Goal: Information Seeking & Learning: Learn about a topic

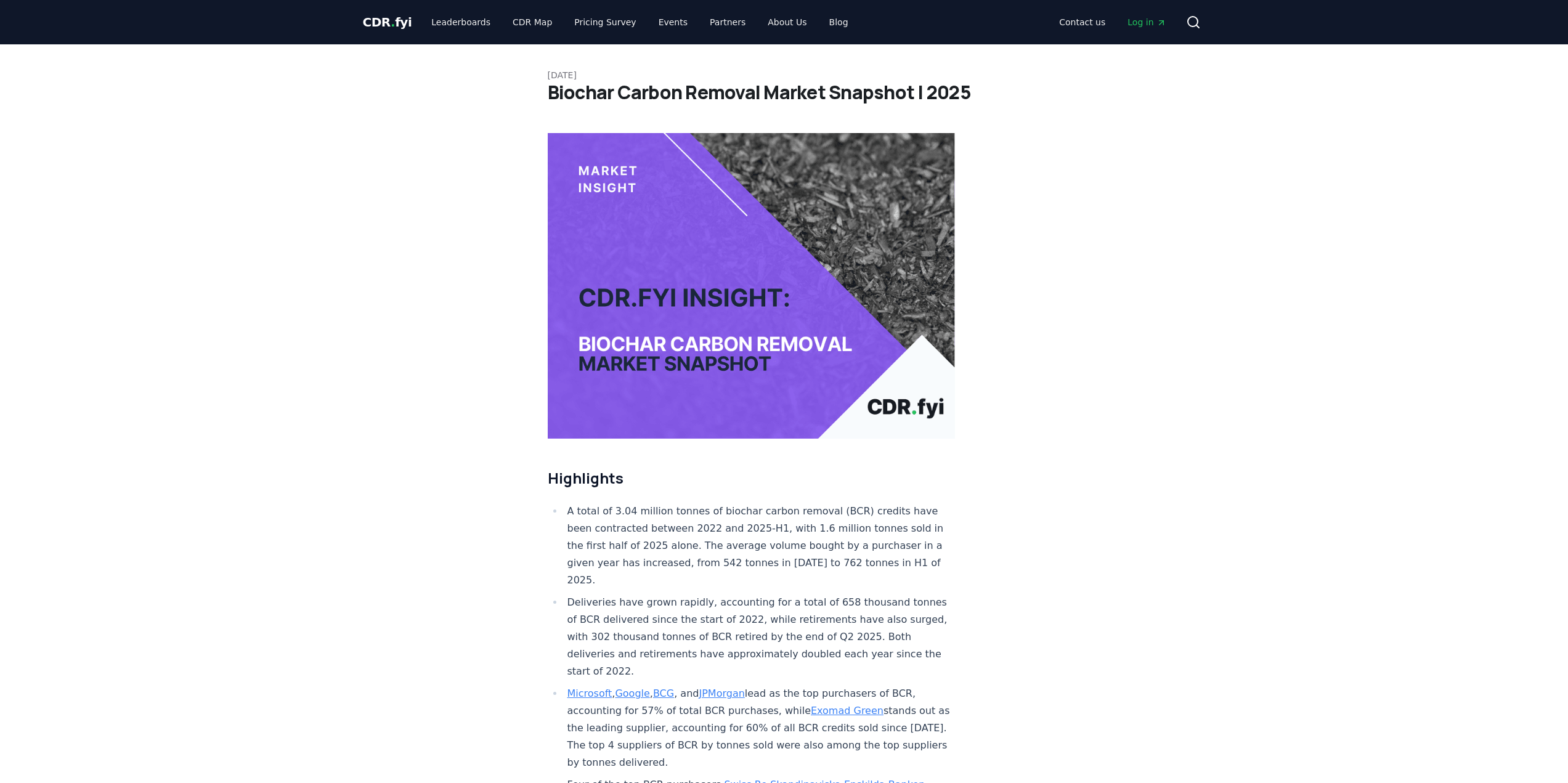
scroll to position [185, 0]
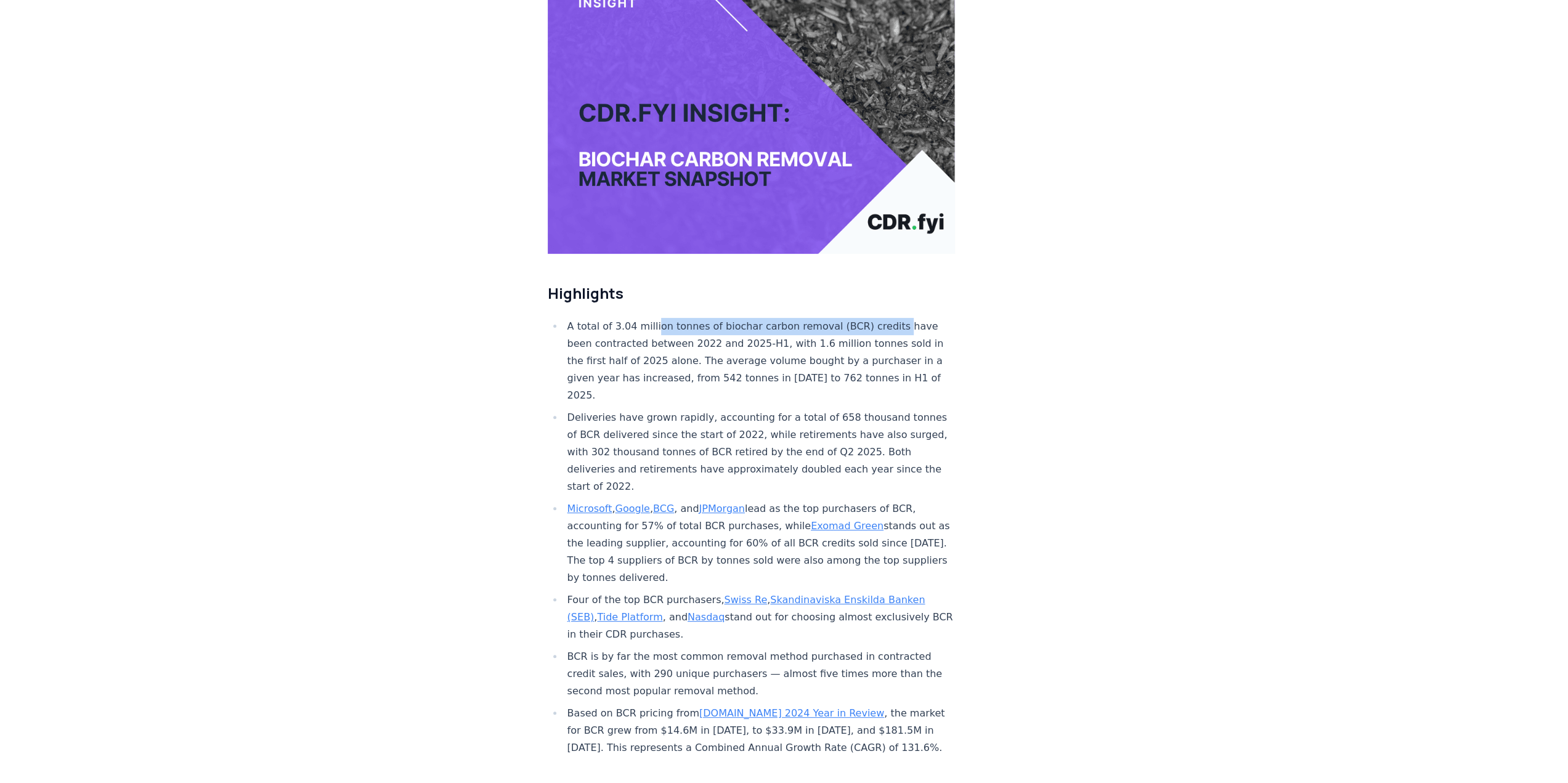
drag, startPoint x: 651, startPoint y: 288, endPoint x: 883, endPoint y: 299, distance: 232.3
click at [880, 318] on li "A total of 3.04 million tonnes of biochar carbon removal (BCR) credits have bee…" at bounding box center [759, 360] width 392 height 86
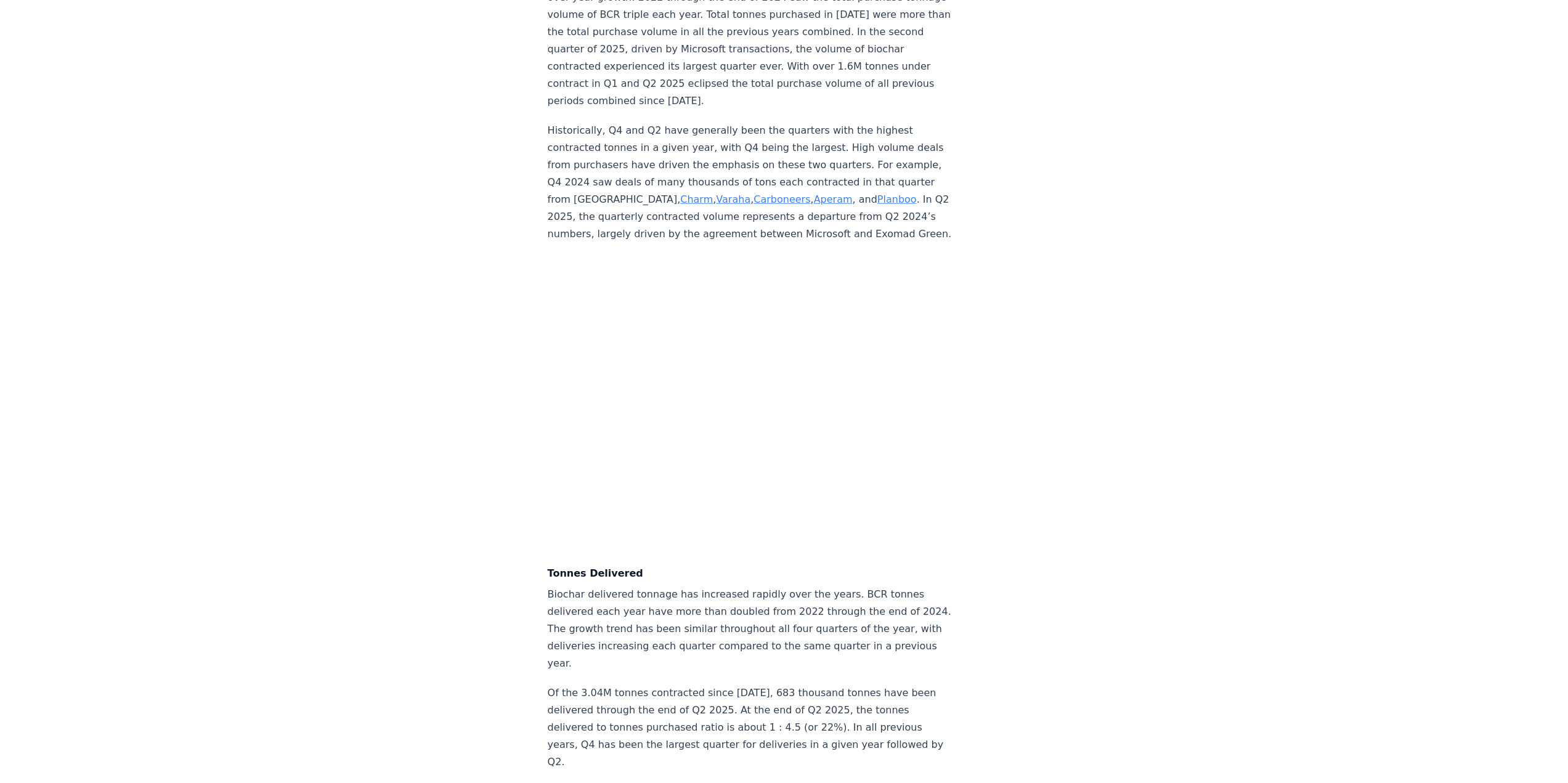
scroll to position [3388, 0]
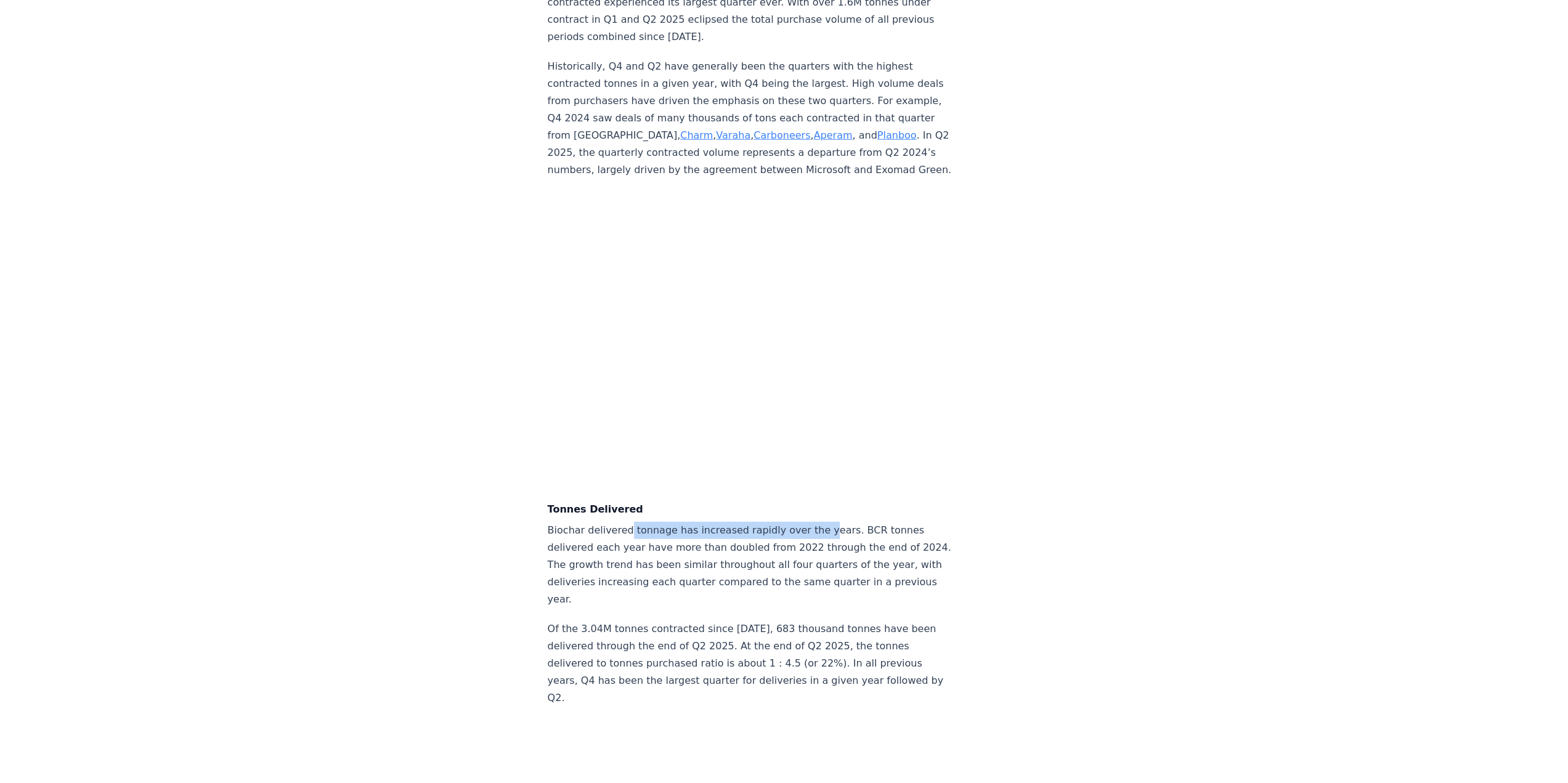
drag, startPoint x: 625, startPoint y: 526, endPoint x: 808, endPoint y: 534, distance: 183.2
click at [808, 534] on p "Biochar delivered tonnage has increased rapidly over the years. BCR tonnes deli…" at bounding box center [752, 564] width 408 height 86
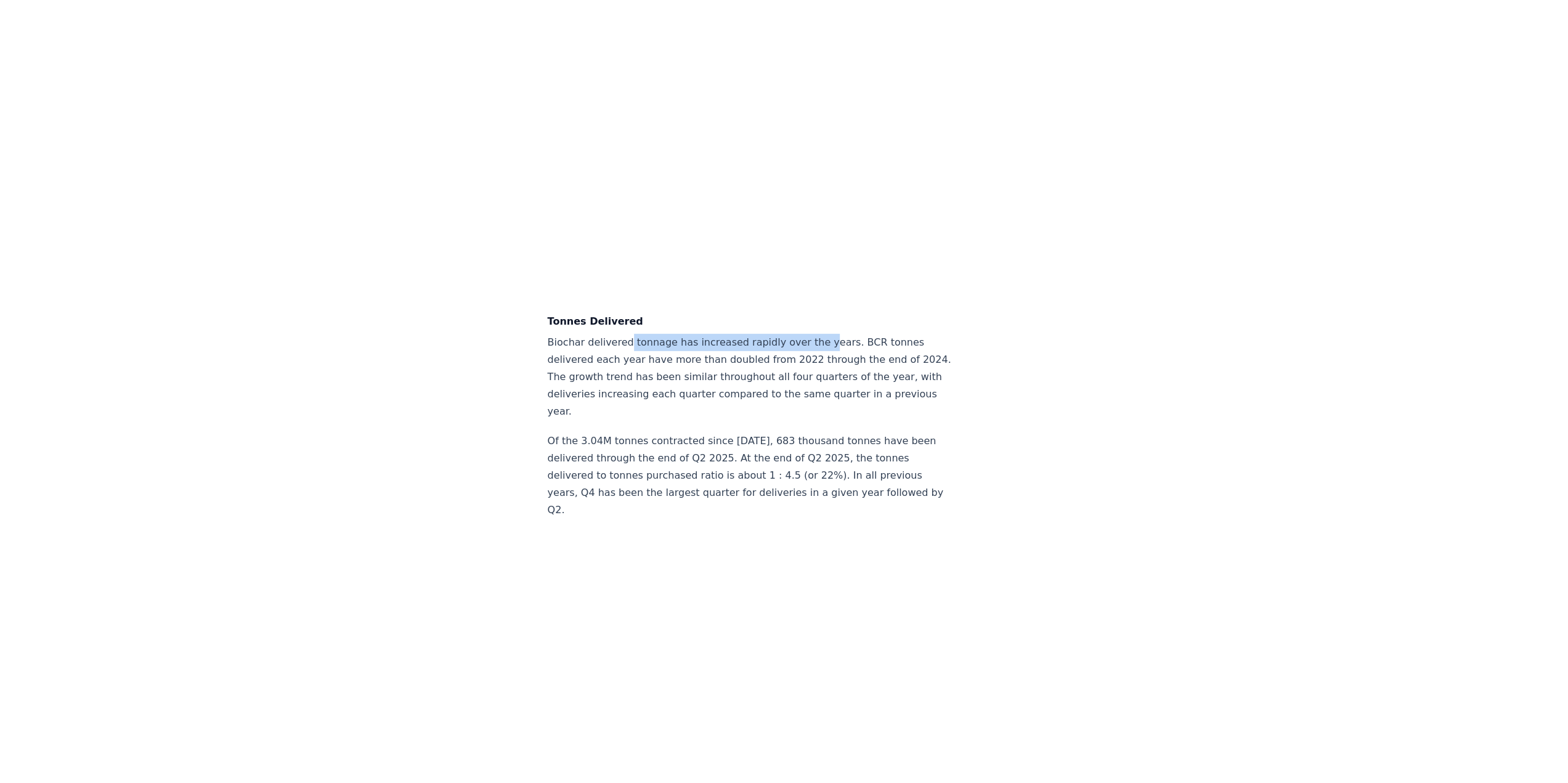
scroll to position [3635, 0]
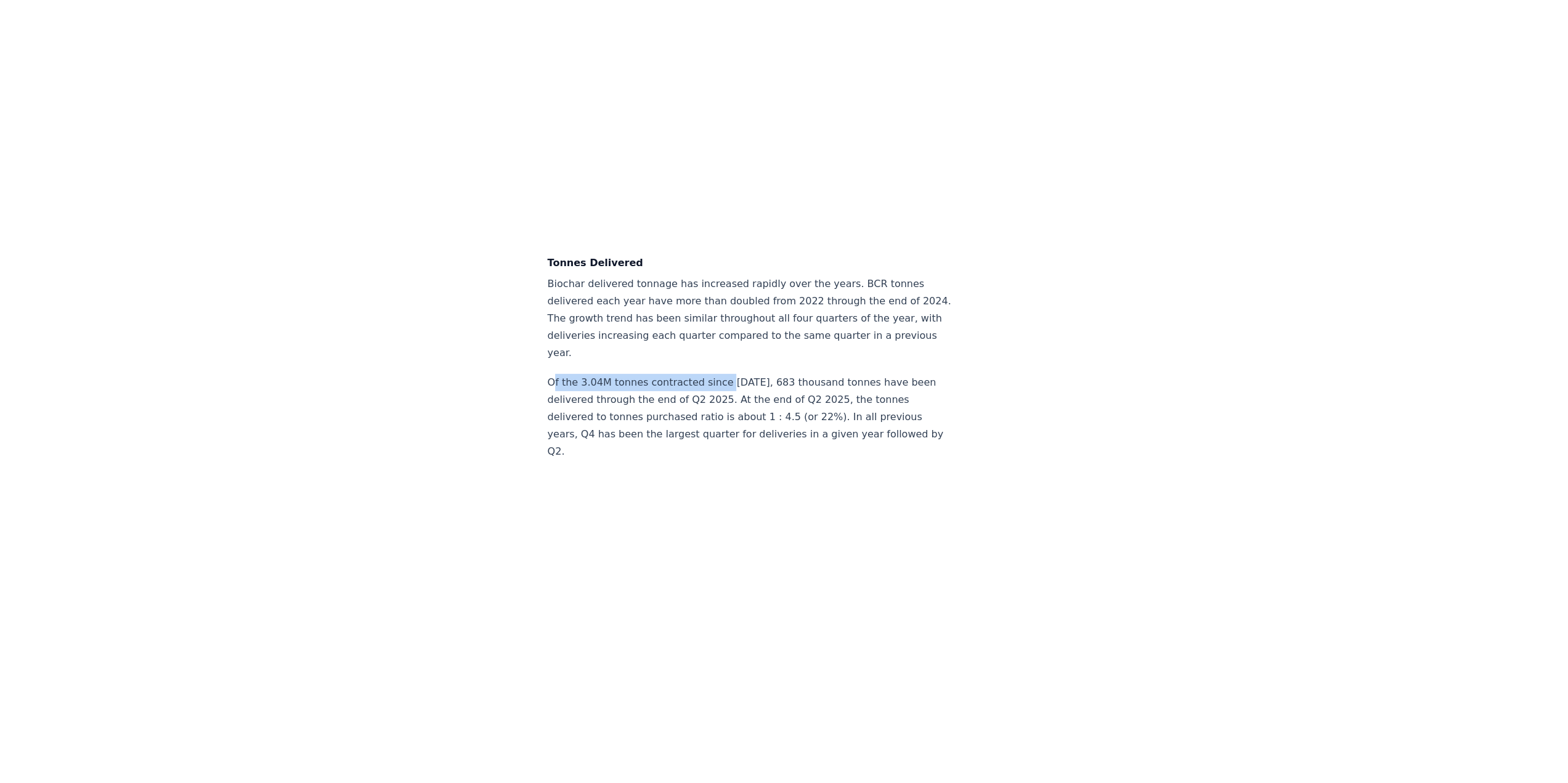
drag, startPoint x: 555, startPoint y: 380, endPoint x: 720, endPoint y: 377, distance: 165.0
click at [720, 377] on p "Of the 3.04M tonnes contracted since [DATE], 683 thousand tonnes have been deli…" at bounding box center [752, 417] width 408 height 86
drag, startPoint x: 738, startPoint y: 380, endPoint x: 839, endPoint y: 383, distance: 101.0
click at [839, 383] on p "Of the 3.04M tonnes contracted since [DATE], 683 thousand tonnes have been deli…" at bounding box center [752, 417] width 408 height 86
drag, startPoint x: 595, startPoint y: 396, endPoint x: 708, endPoint y: 395, distance: 113.0
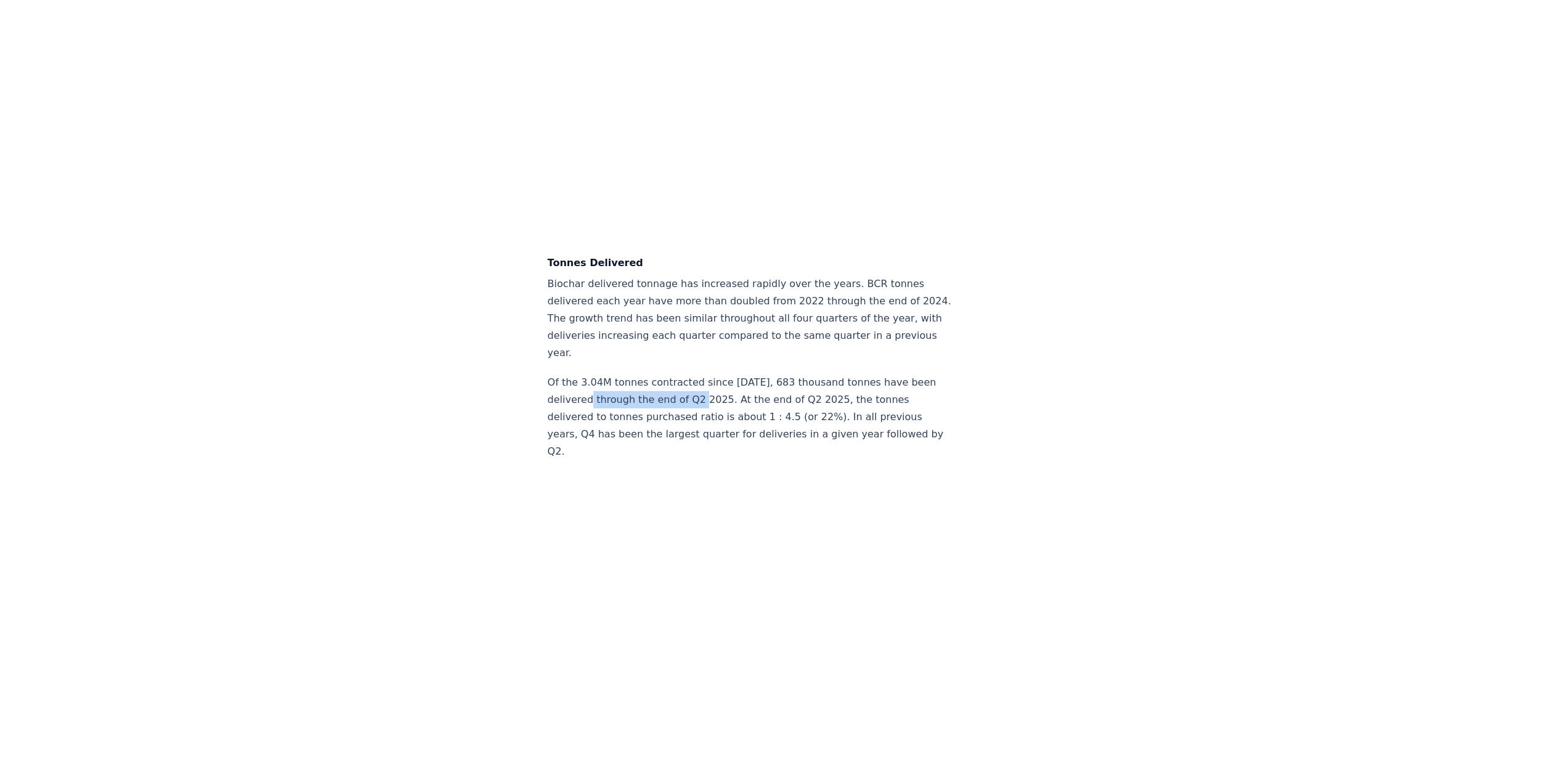
click at [708, 393] on p "Of the 3.04M tonnes contracted since [DATE], 683 thousand tonnes have been deli…" at bounding box center [752, 417] width 408 height 86
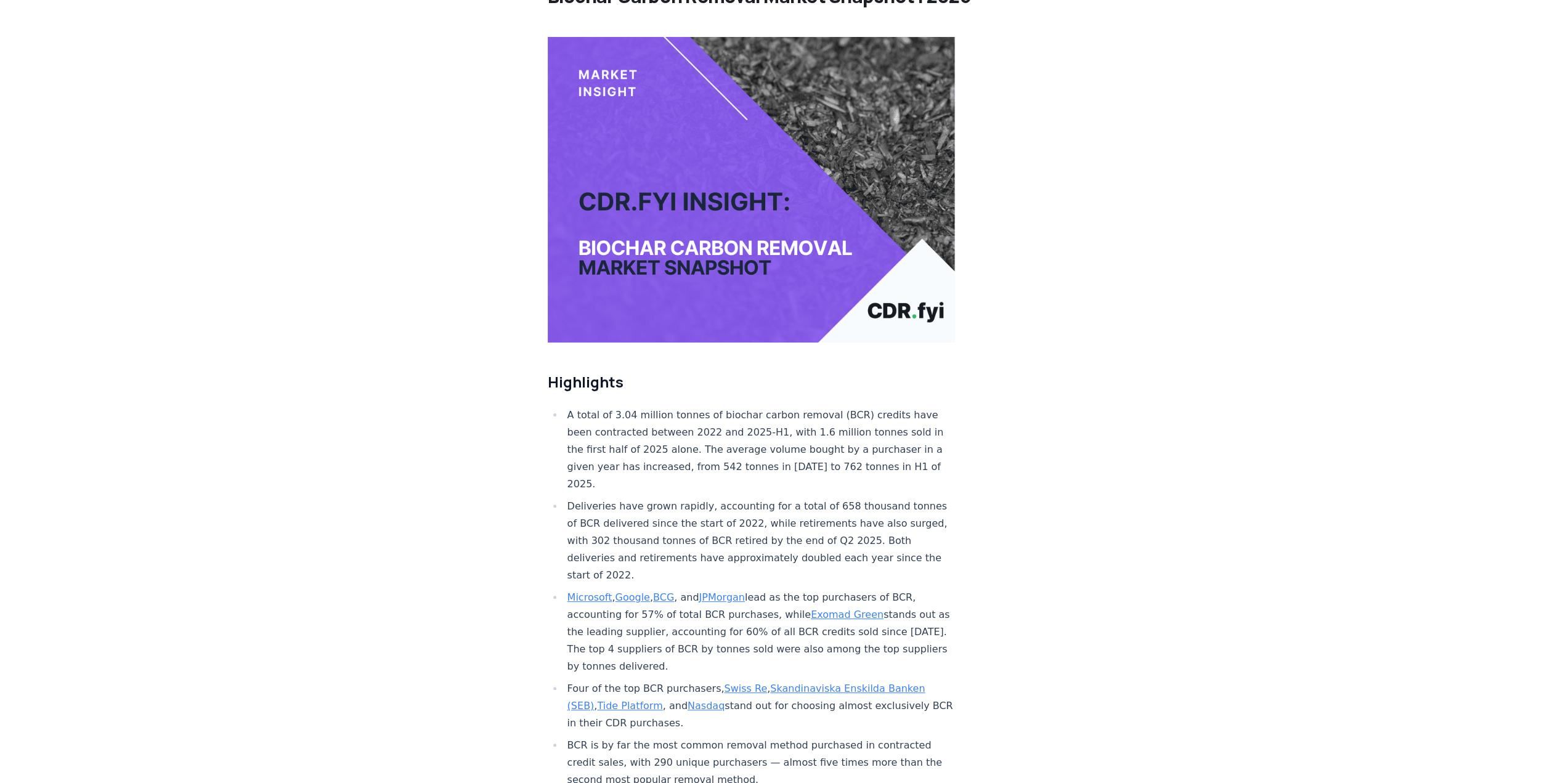
scroll to position [308, 0]
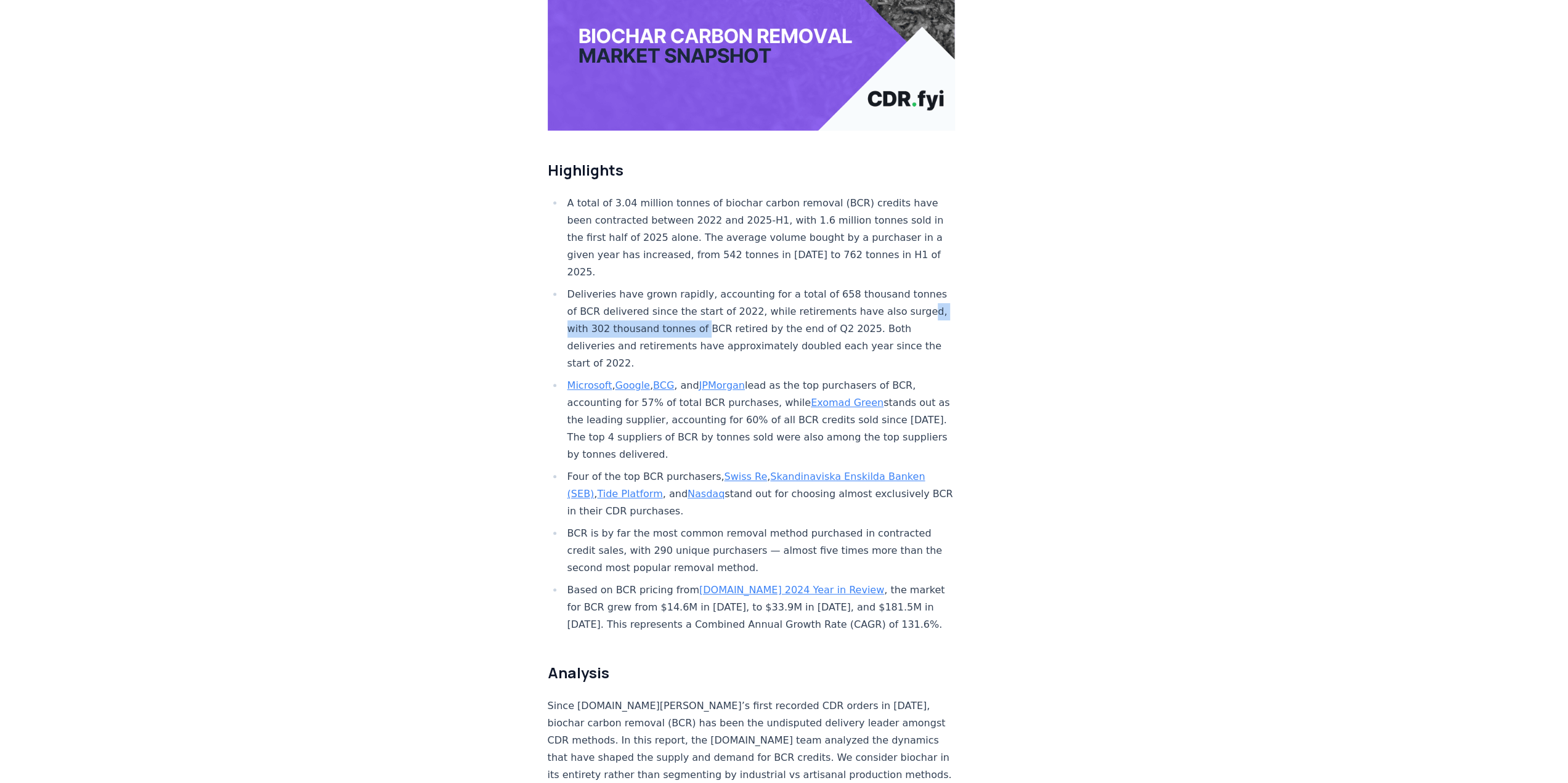
drag, startPoint x: 594, startPoint y: 293, endPoint x: 735, endPoint y: 297, distance: 141.1
click at [735, 297] on li "Deliveries have grown rapidly, accounting for a total of 658 thousand tonnes of…" at bounding box center [759, 328] width 392 height 86
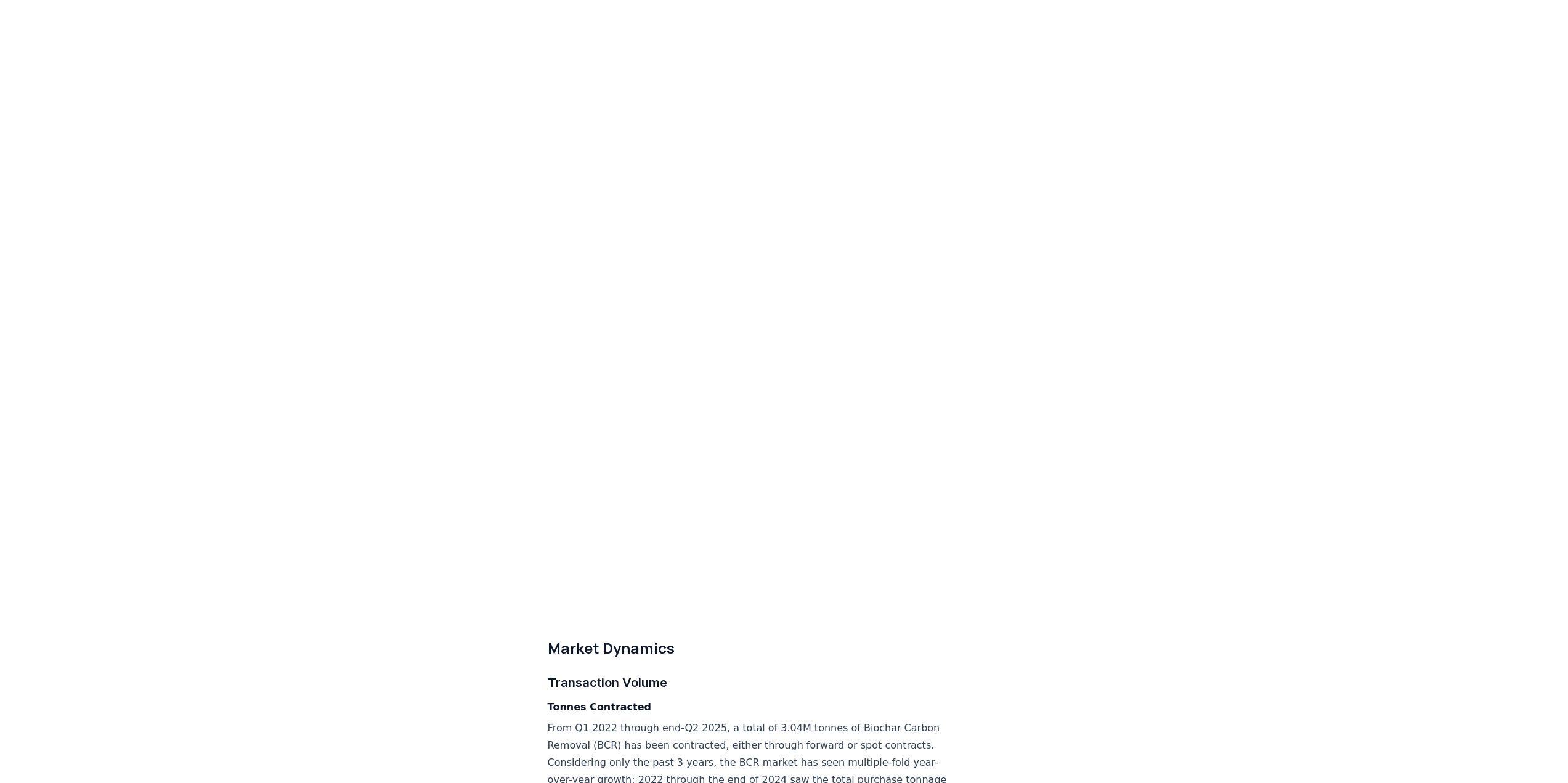
scroll to position [2649, 0]
